Goal: Navigation & Orientation: Find specific page/section

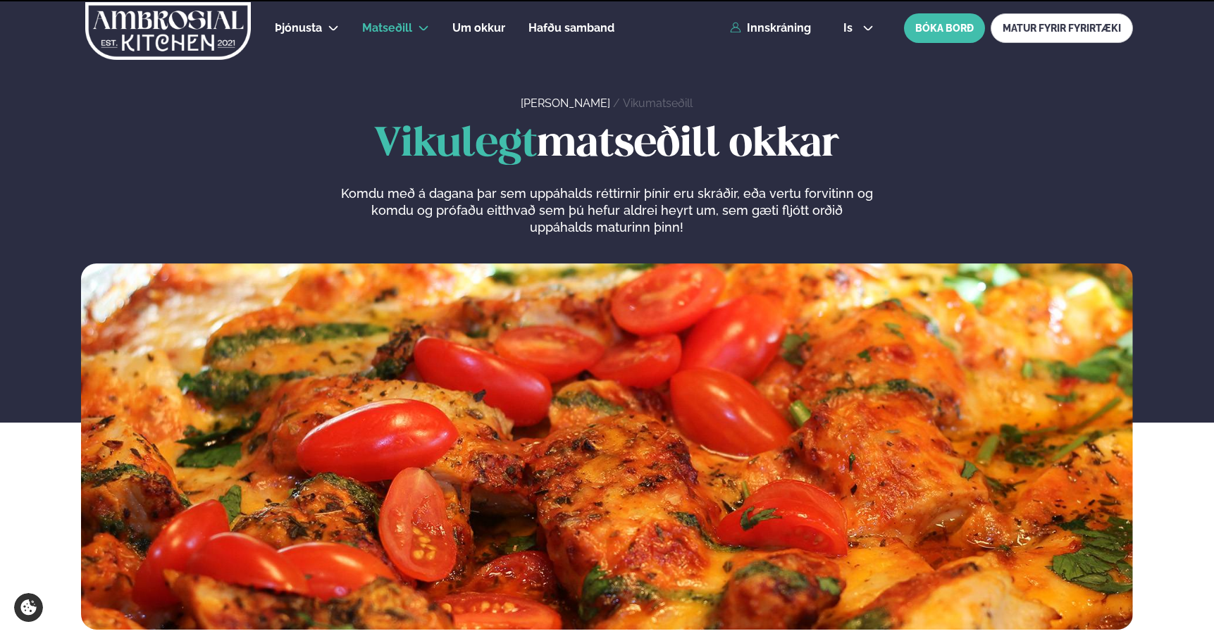
scroll to position [683, 0]
click at [857, 27] on button "is" at bounding box center [858, 28] width 53 height 11
click at [850, 58] on link "en" at bounding box center [858, 53] width 53 height 28
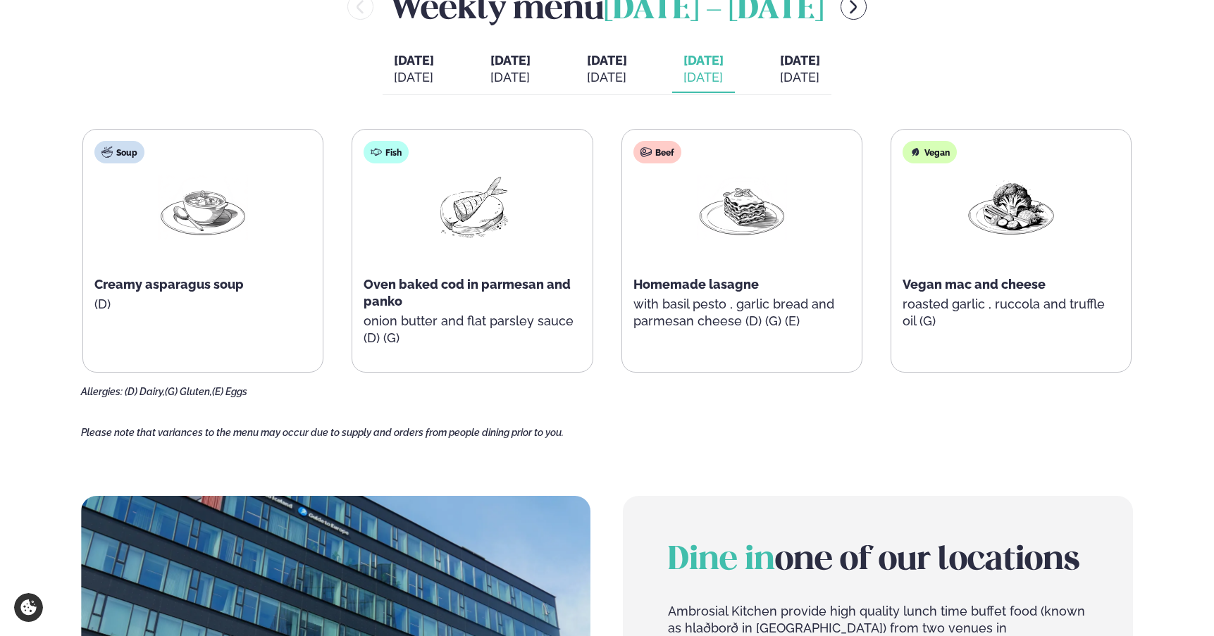
scroll to position [676, 0]
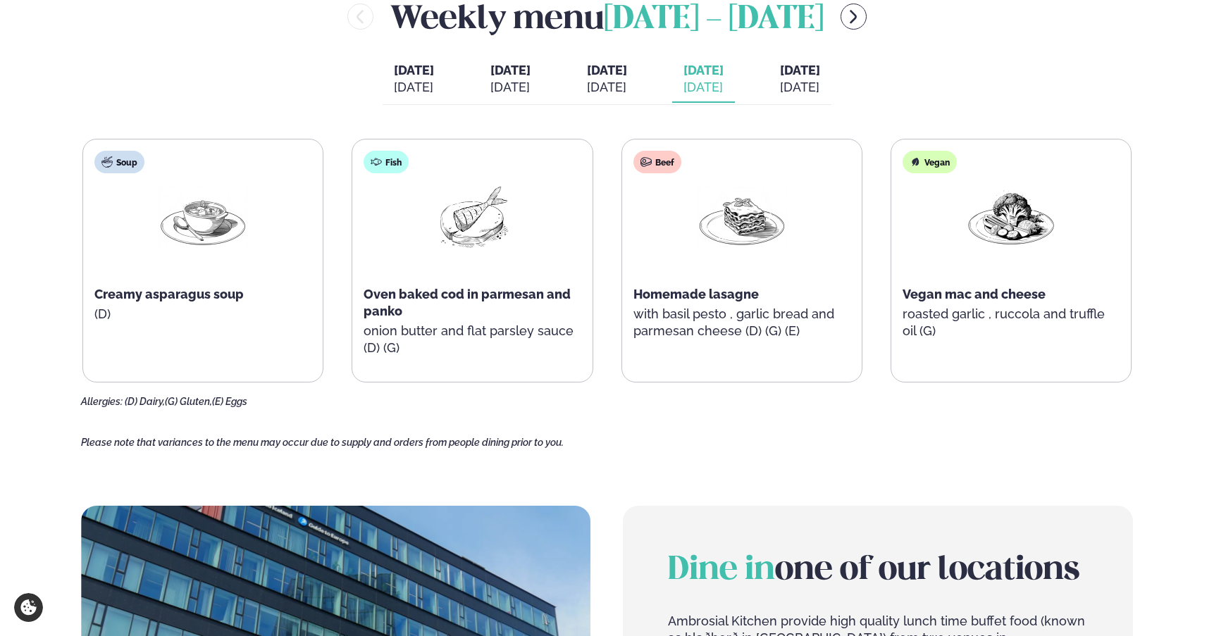
click at [674, 409] on main "Home / Weekly Menu Our weekly menu Come along for the days where your favourite…" at bounding box center [607, 237] width 1137 height 1826
